Goal: Find specific page/section: Find specific page/section

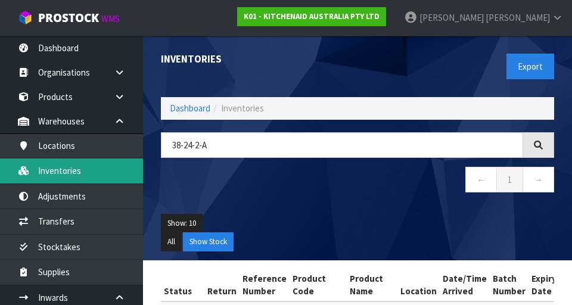
click at [60, 177] on link "Inventories" at bounding box center [71, 170] width 143 height 24
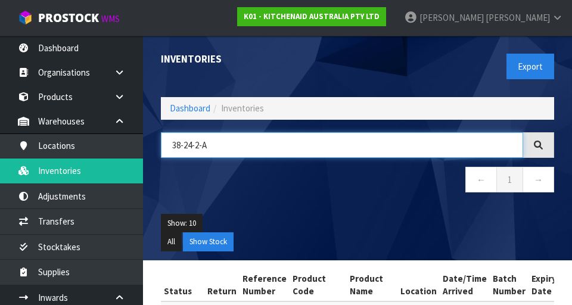
click at [238, 148] on input "38-24-2-A" at bounding box center [342, 145] width 362 height 26
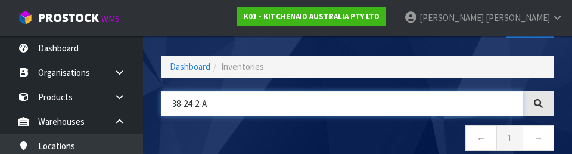
scroll to position [68, 0]
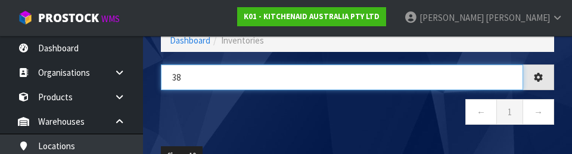
type input "3"
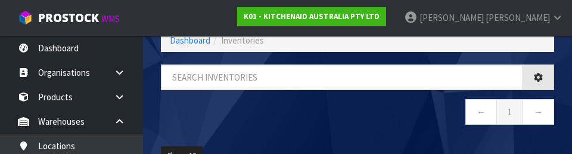
click at [298, 126] on nav "← 1 →" at bounding box center [357, 113] width 393 height 29
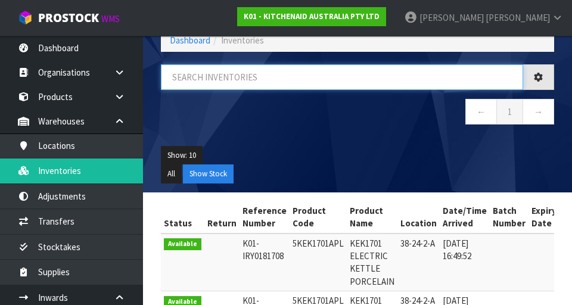
click at [205, 74] on input "text" at bounding box center [342, 77] width 362 height 26
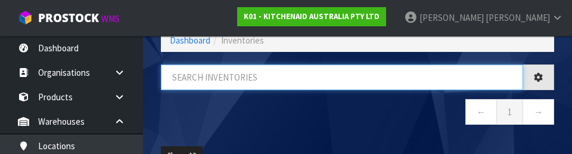
scroll to position [0, 0]
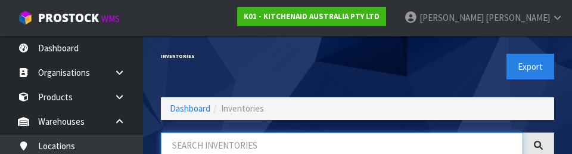
click at [204, 133] on input "text" at bounding box center [342, 145] width 362 height 26
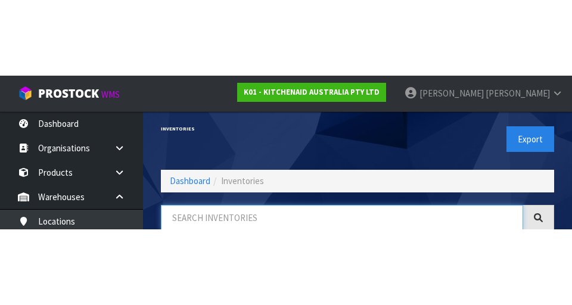
scroll to position [68, 0]
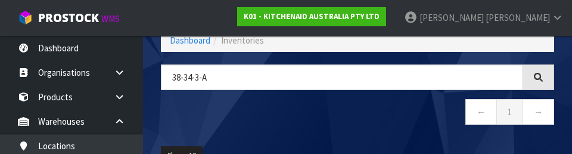
click at [185, 110] on nav "← 1 →" at bounding box center [357, 113] width 393 height 29
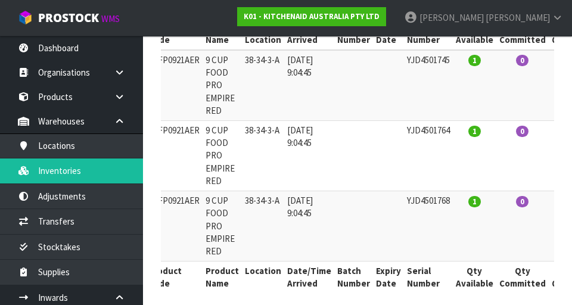
scroll to position [251, 0]
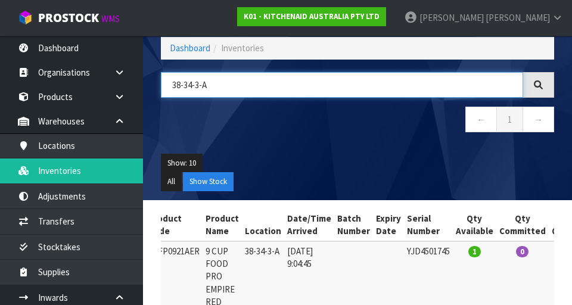
click at [194, 82] on input "38-34-3-A" at bounding box center [342, 85] width 362 height 26
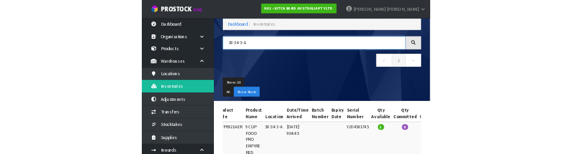
scroll to position [61, 0]
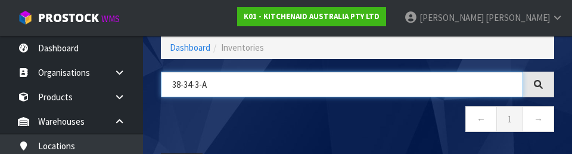
click at [203, 82] on input "38-34-3-A" at bounding box center [342, 84] width 362 height 26
click at [202, 82] on input "38-34-3-A" at bounding box center [342, 84] width 362 height 26
click at [197, 86] on input "38-34-3-A" at bounding box center [342, 84] width 362 height 26
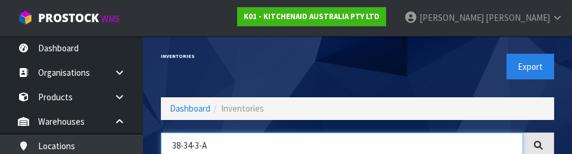
click at [207, 148] on input "38-34-3-A" at bounding box center [342, 145] width 362 height 26
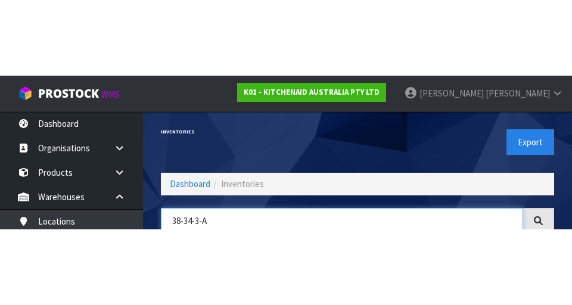
scroll to position [68, 0]
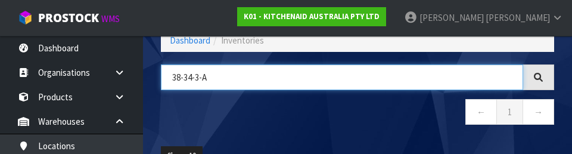
click at [194, 77] on input "38-34-3-A" at bounding box center [342, 77] width 362 height 26
click at [202, 79] on input "38-34-3-A" at bounding box center [342, 77] width 362 height 26
click at [197, 78] on input "38-34-3-A" at bounding box center [342, 77] width 362 height 26
click at [201, 76] on input "38-34-3-A" at bounding box center [342, 77] width 362 height 26
click at [198, 79] on input "38-34-3-A" at bounding box center [342, 77] width 362 height 26
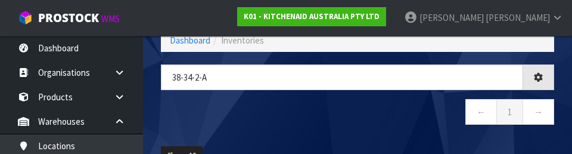
click at [199, 111] on nav "← 1 →" at bounding box center [357, 113] width 393 height 29
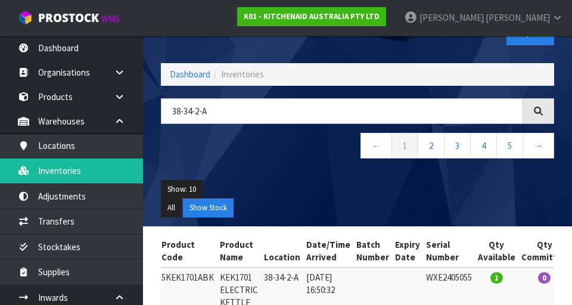
scroll to position [32, 0]
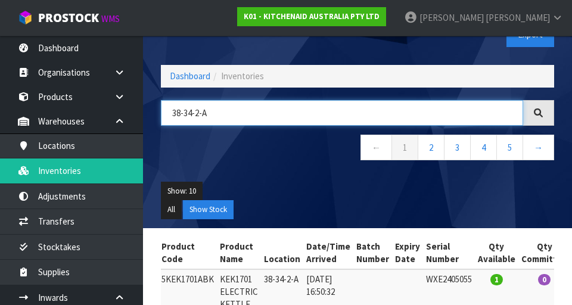
click at [198, 114] on input "38-34-2-A" at bounding box center [342, 113] width 362 height 26
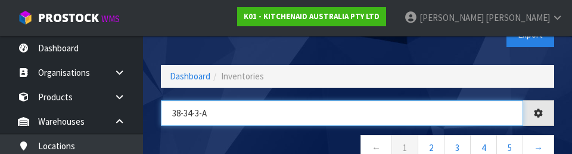
type input "38-34-3-A"
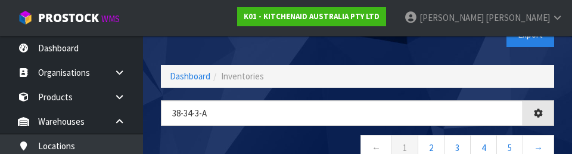
click at [188, 49] on div "Inventories Export" at bounding box center [357, 34] width 411 height 61
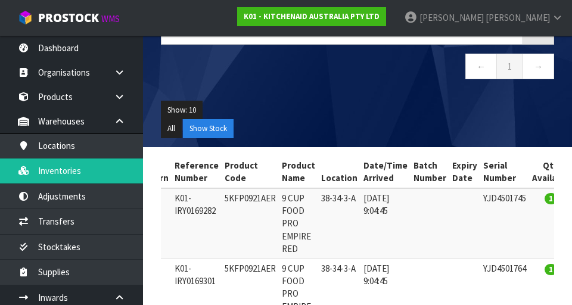
scroll to position [0, 0]
